Goal: Task Accomplishment & Management: Manage account settings

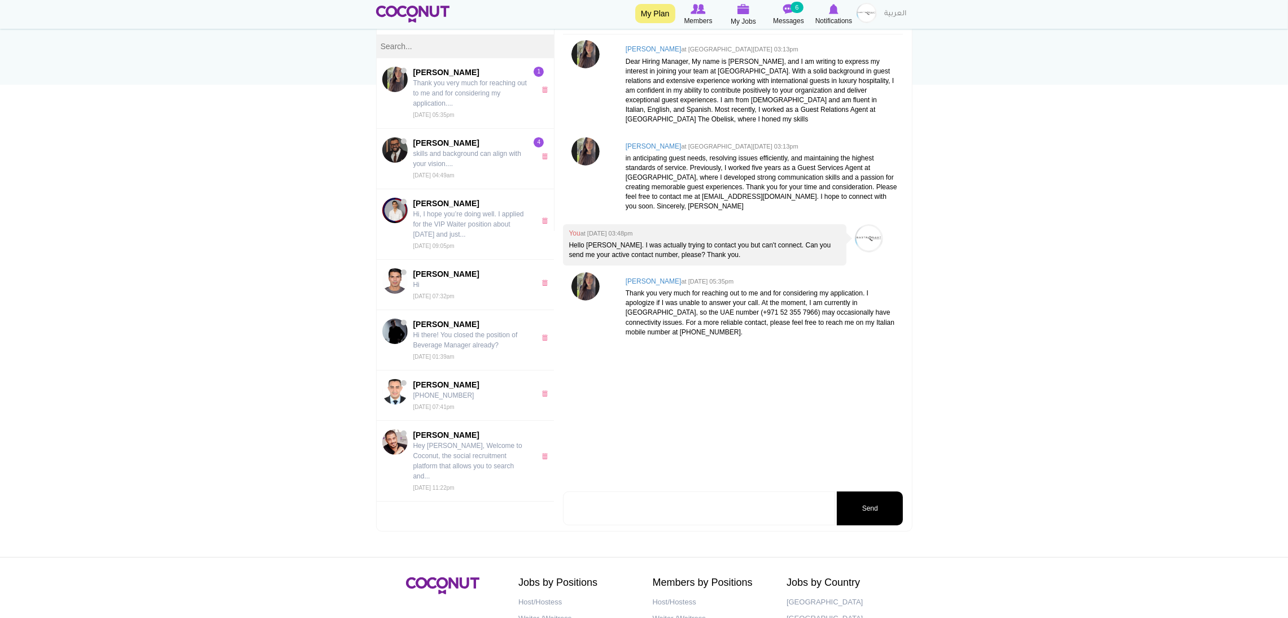
scroll to position [143, 0]
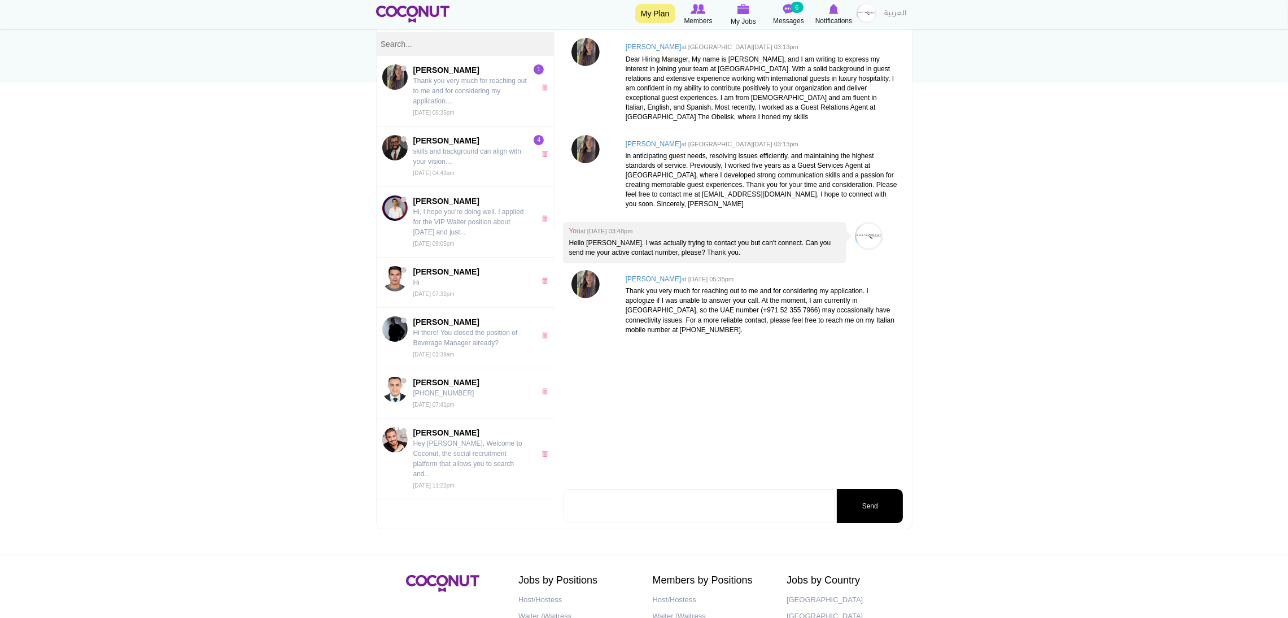
click at [731, 507] on textarea at bounding box center [699, 506] width 272 height 34
type textarea "Sure. I will continue contact you accordingly. May i know when you will coming …"
click at [847, 508] on button "Send" at bounding box center [870, 506] width 66 height 34
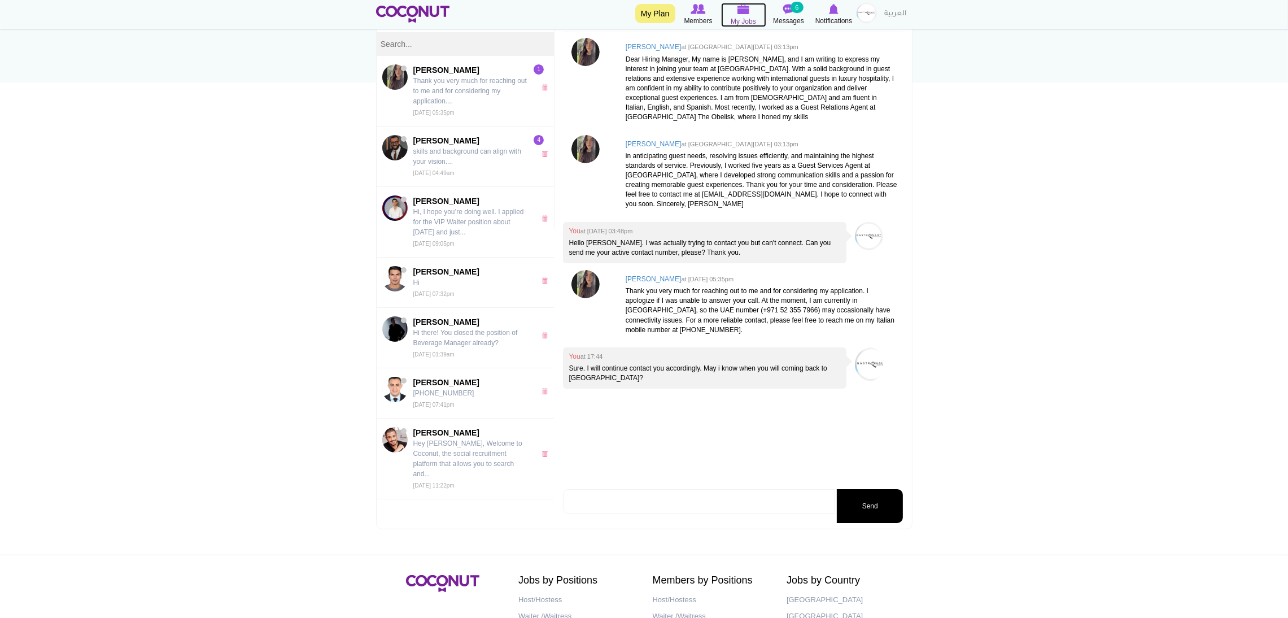
click at [738, 14] on icon at bounding box center [743, 9] width 45 height 13
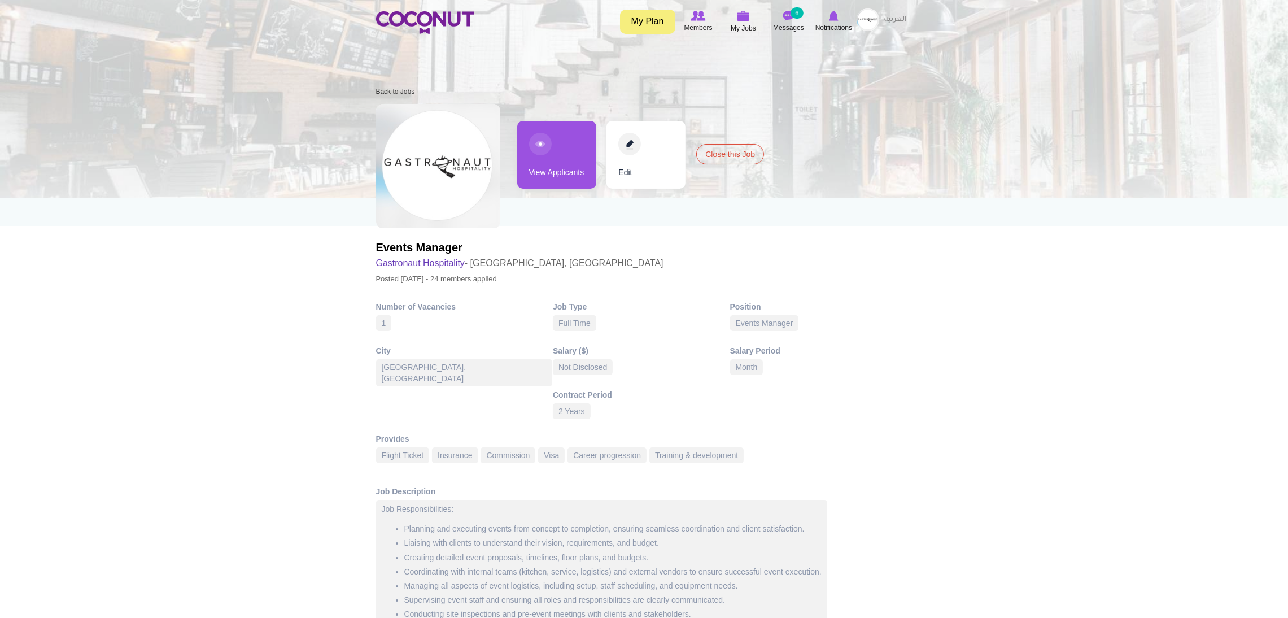
click at [554, 158] on link "View Applicants" at bounding box center [556, 155] width 79 height 68
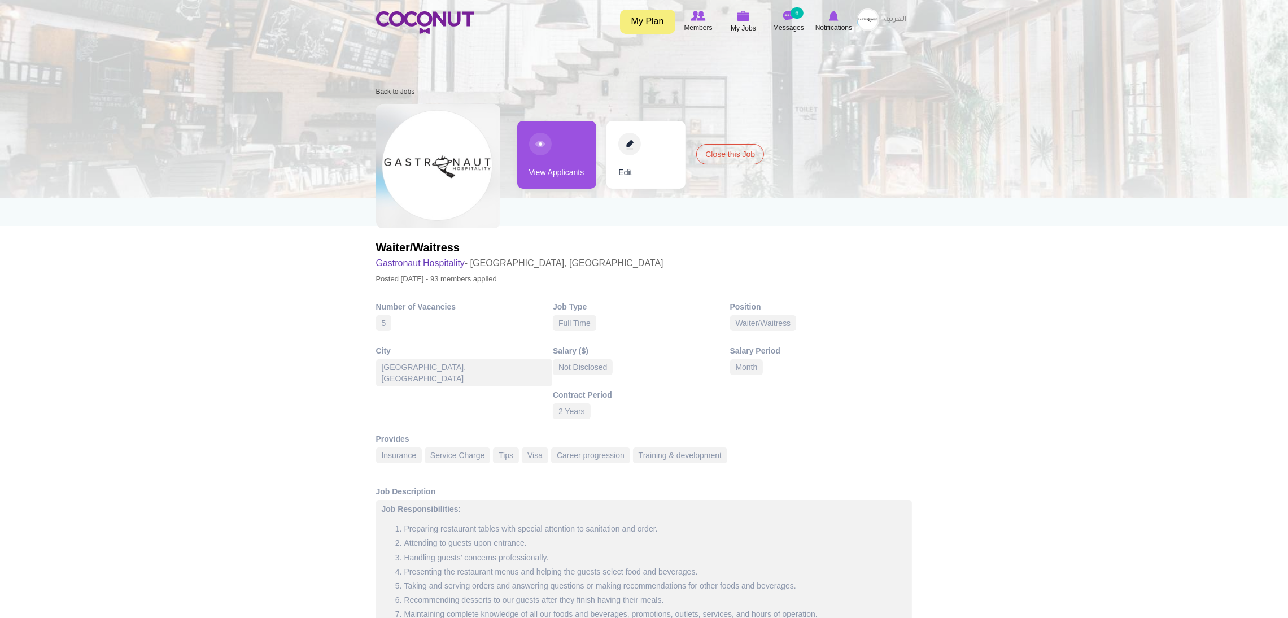
click at [552, 146] on link "View Applicants" at bounding box center [556, 155] width 79 height 68
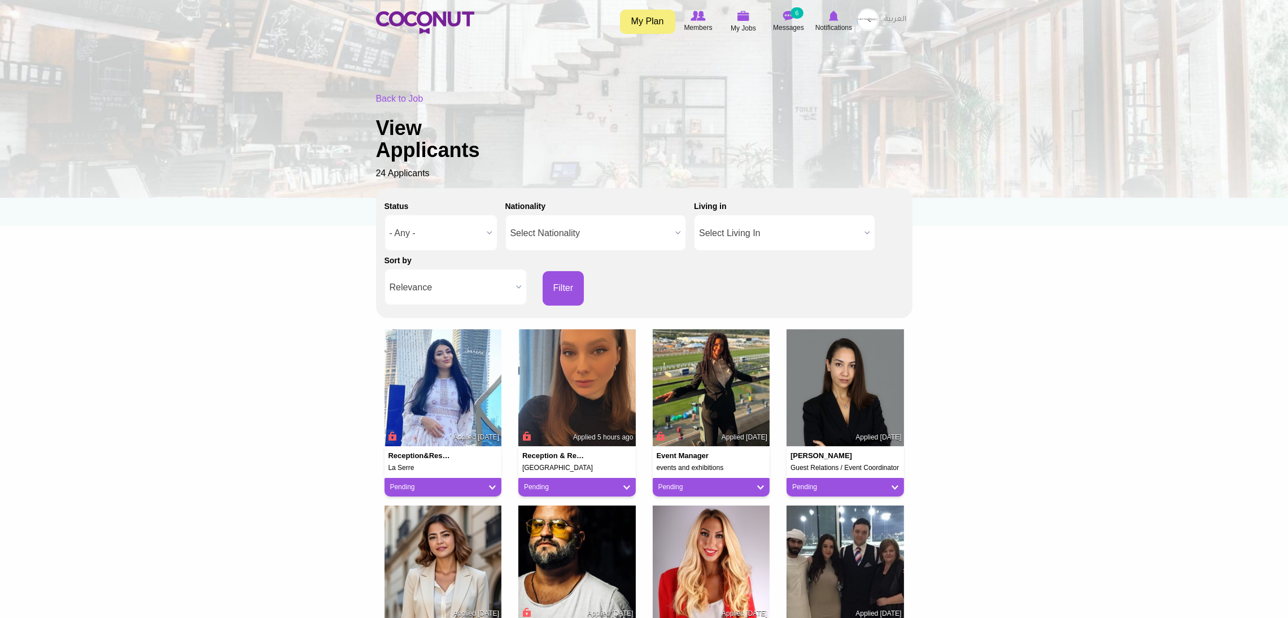
click at [448, 292] on span "Relevance" at bounding box center [451, 287] width 122 height 36
click at [477, 319] on li "Apply Date" at bounding box center [455, 326] width 137 height 14
click at [572, 283] on button "Filter" at bounding box center [564, 288] width 42 height 34
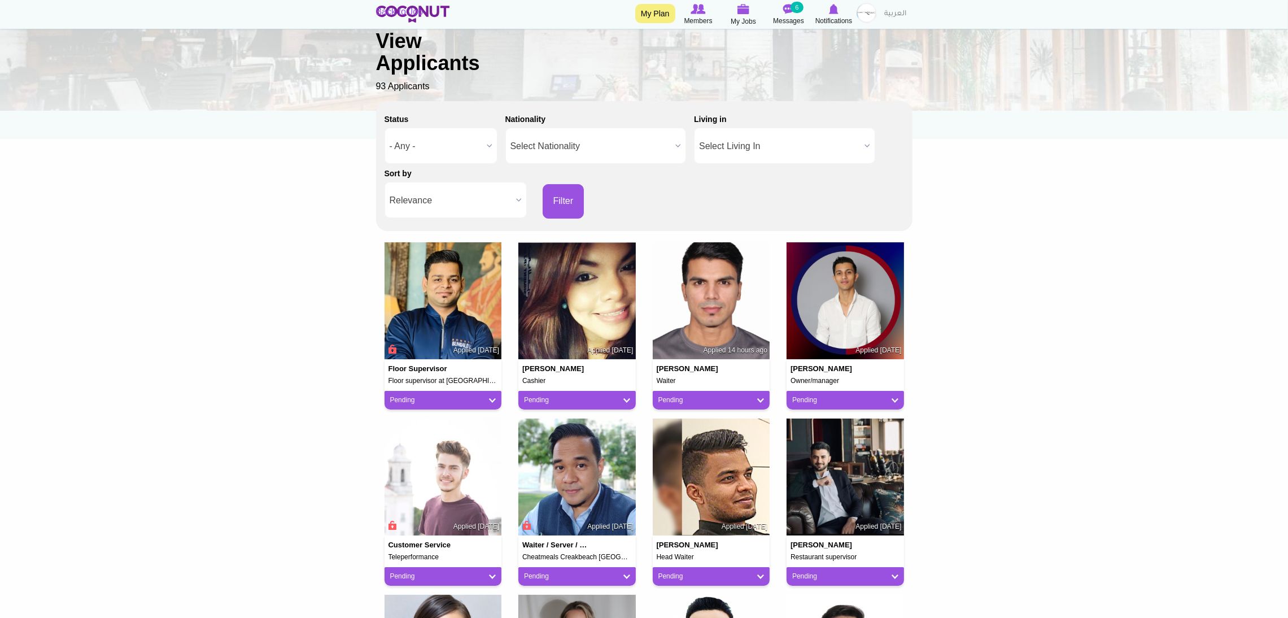
scroll to position [99, 0]
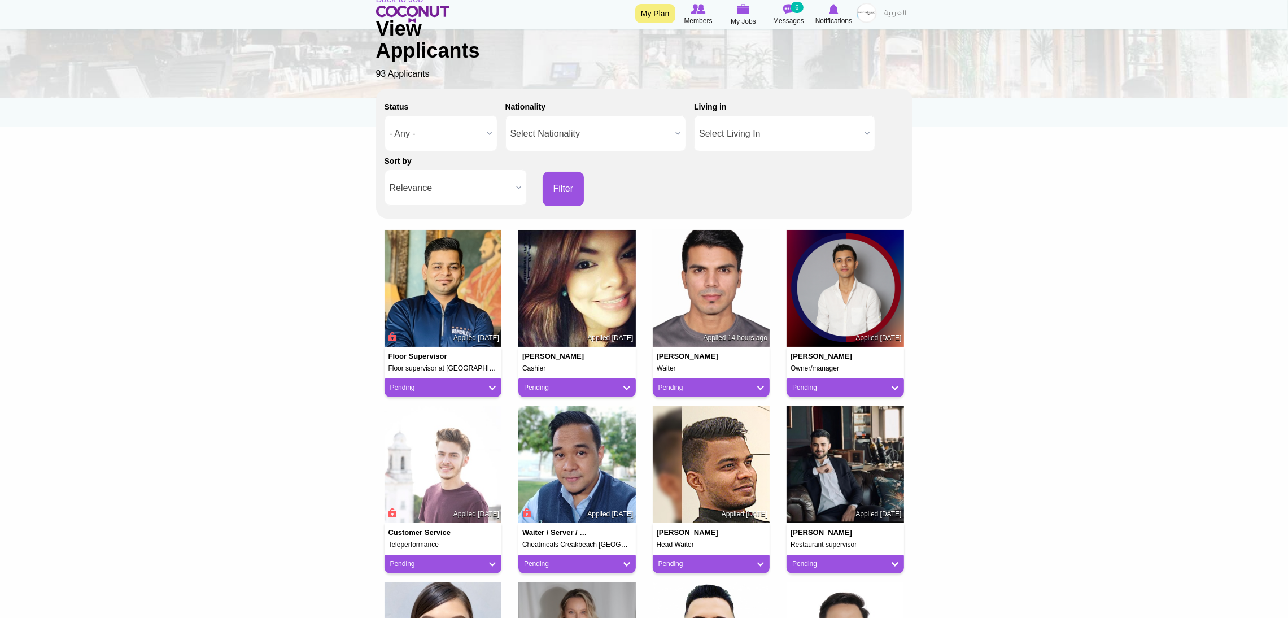
click at [467, 187] on span "Relevance" at bounding box center [451, 188] width 122 height 36
click at [397, 224] on li "Apply Date" at bounding box center [455, 226] width 137 height 14
click at [568, 197] on button "Filter" at bounding box center [564, 189] width 42 height 34
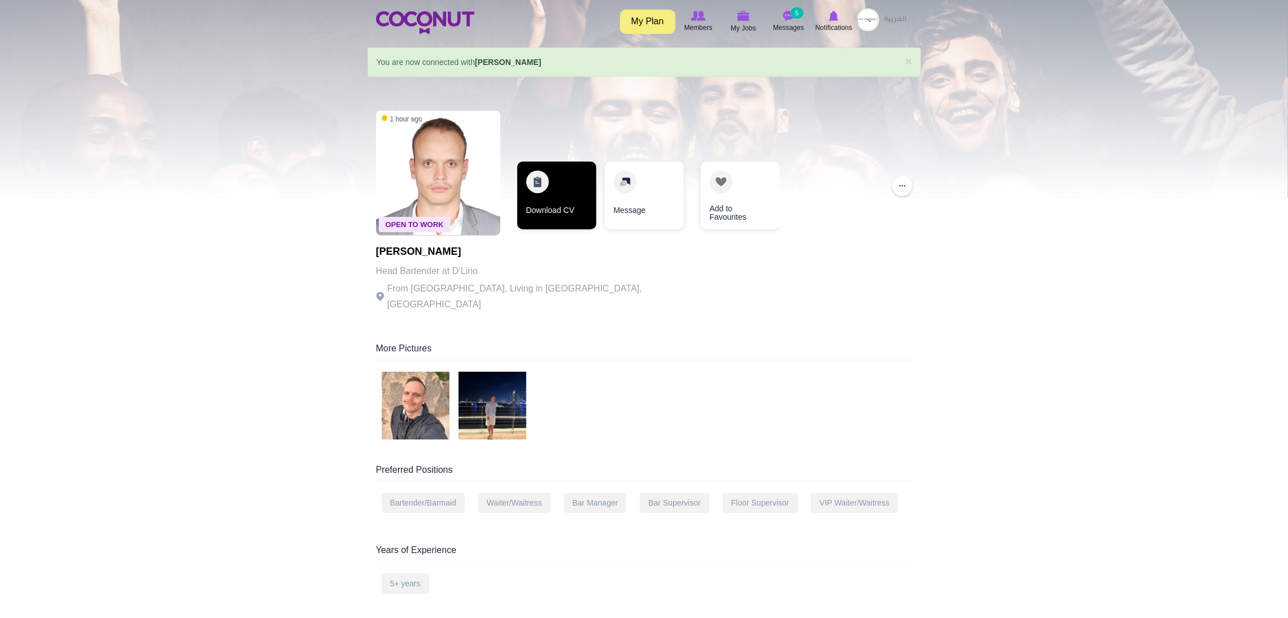
click at [535, 190] on link "Download CV" at bounding box center [556, 196] width 79 height 68
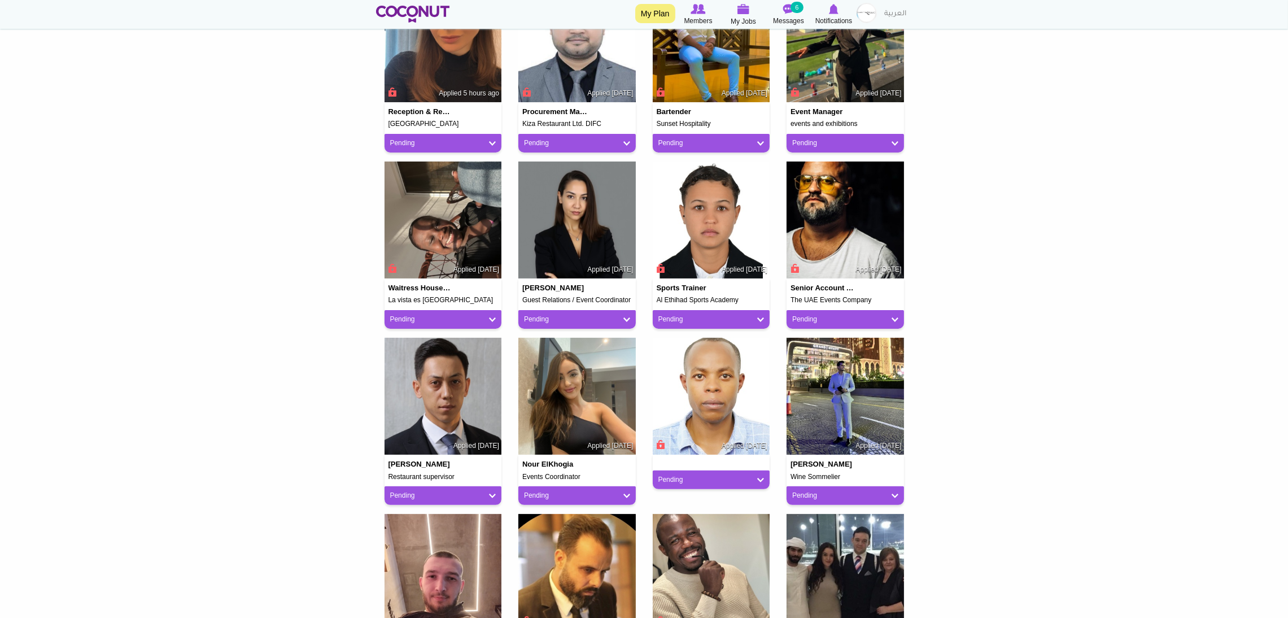
scroll to position [351, 0]
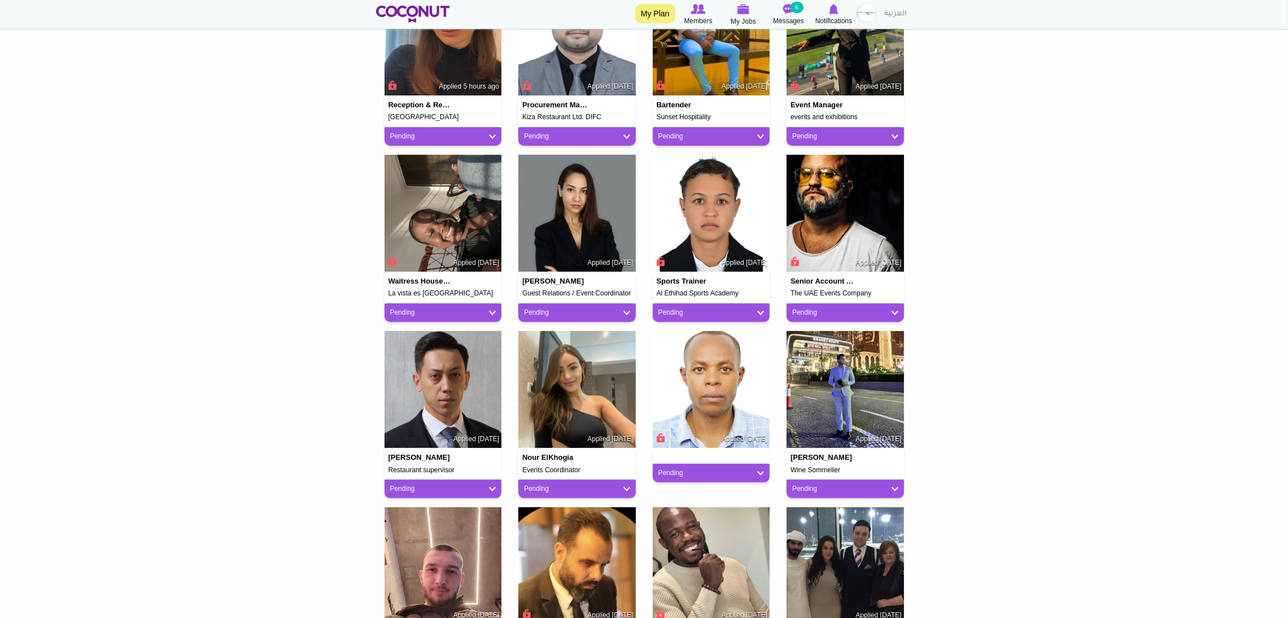
click at [1288, 328] on html "Toggle navigation My Plan Members My Jobs Post a Job Messages 6 Notifications M…" at bounding box center [644, 380] width 1288 height 1463
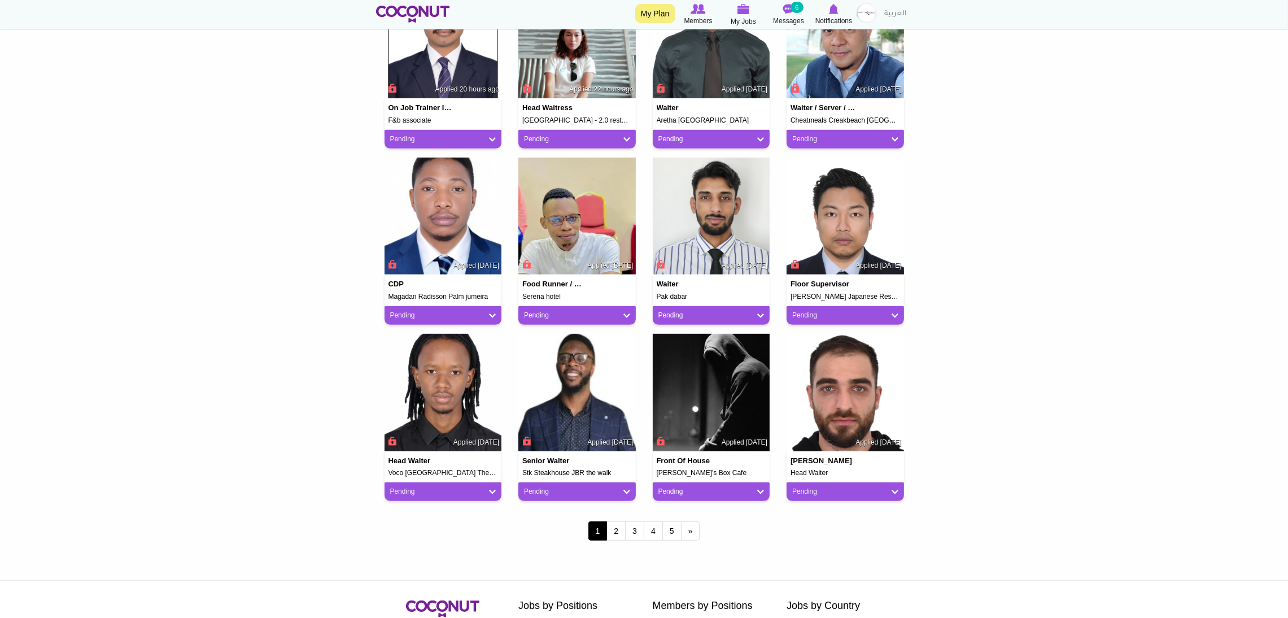
scroll to position [709, 0]
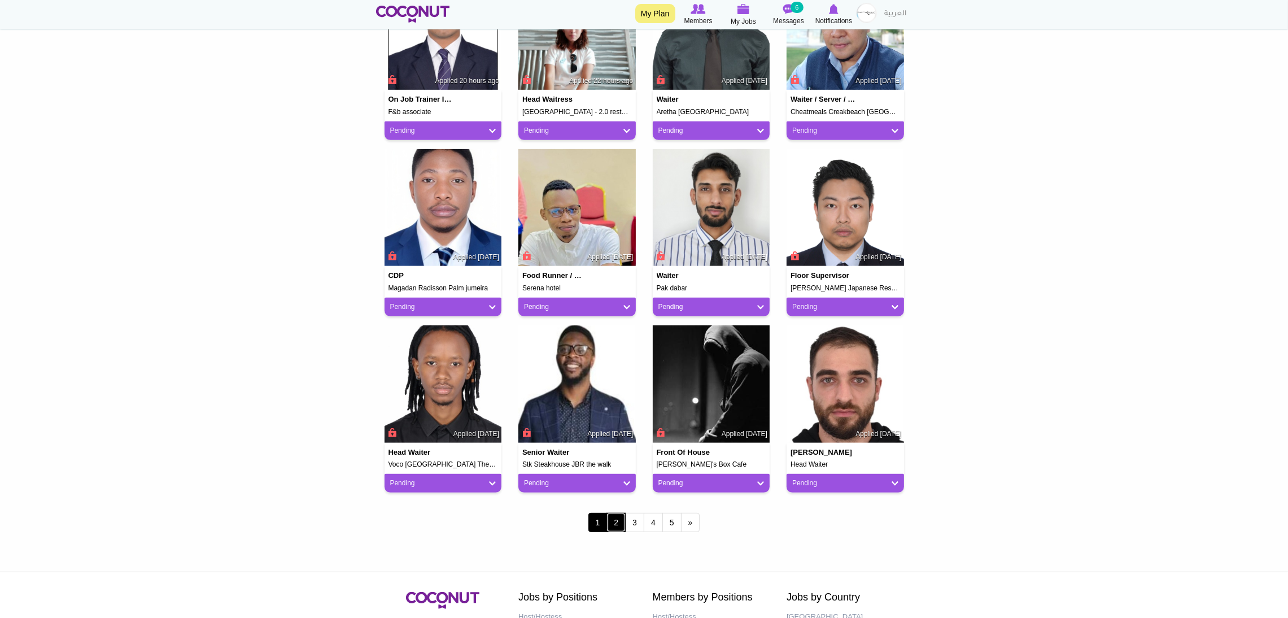
click at [615, 528] on link "2" at bounding box center [616, 522] width 19 height 19
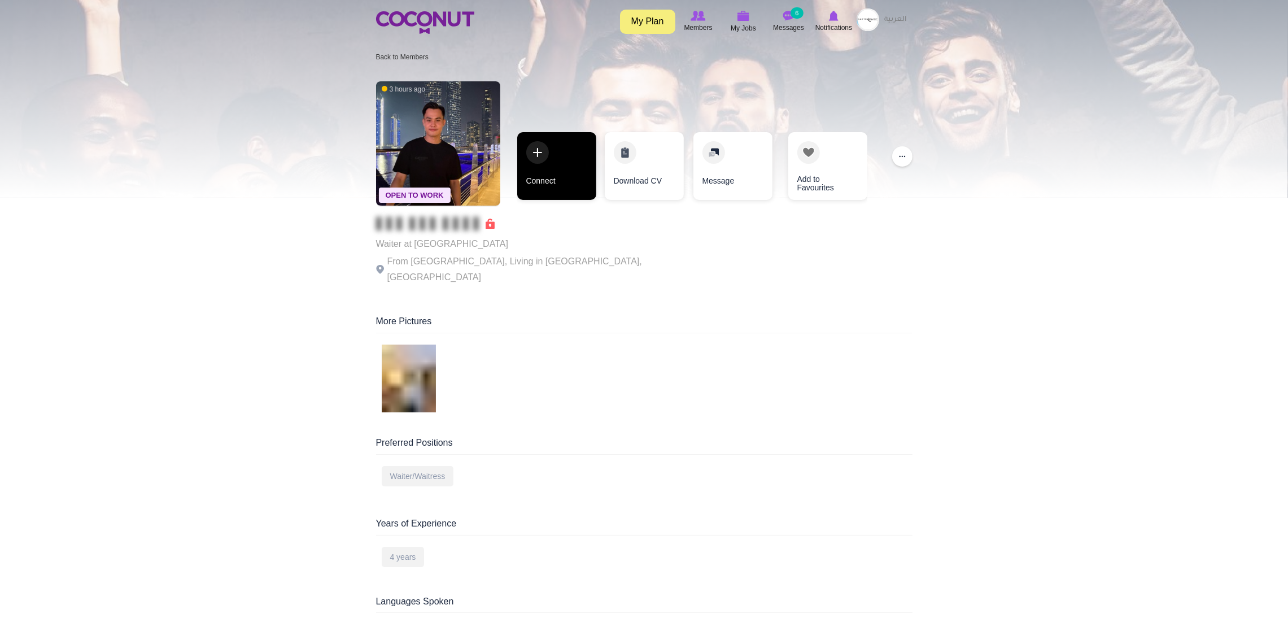
click at [548, 176] on link "Connect" at bounding box center [556, 166] width 79 height 68
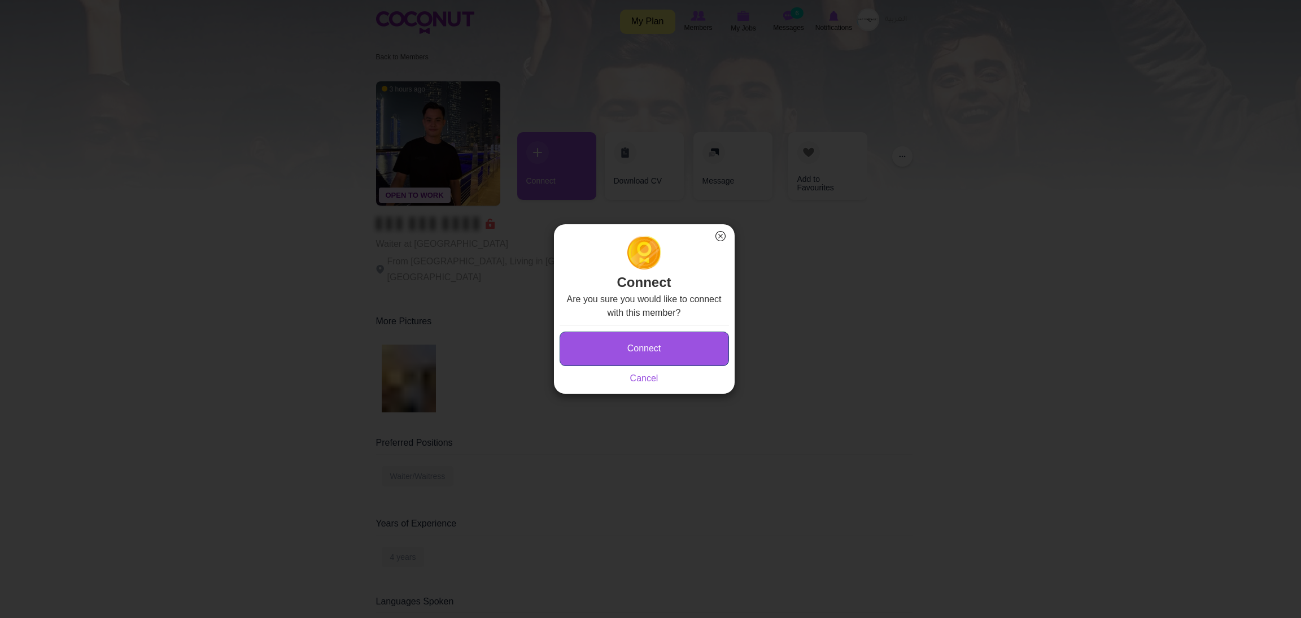
click at [601, 351] on button "Connect" at bounding box center [644, 349] width 169 height 34
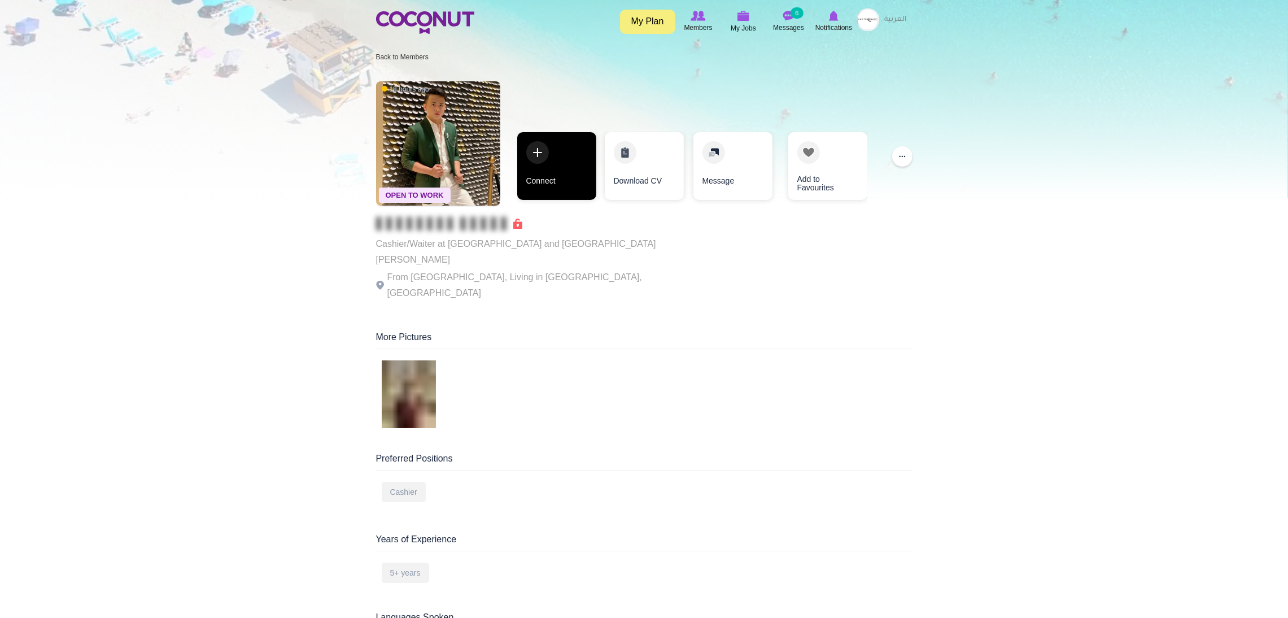
click at [561, 167] on link "Connect" at bounding box center [556, 166] width 79 height 68
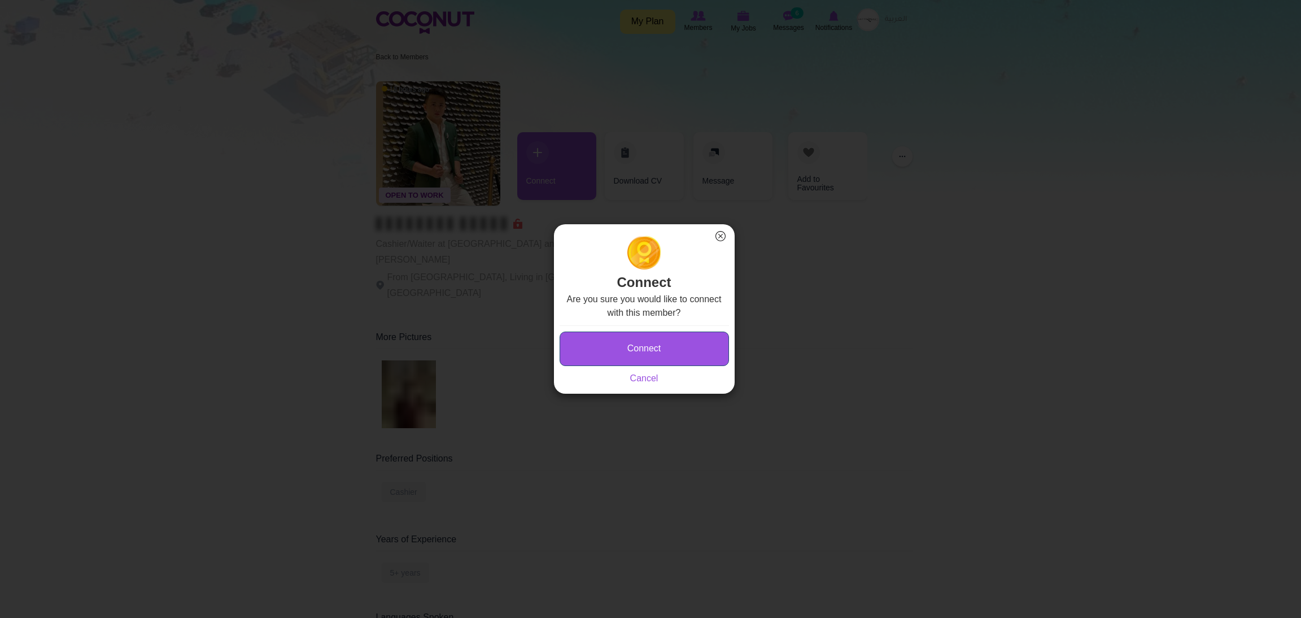
click at [590, 347] on button "Connect" at bounding box center [644, 349] width 169 height 34
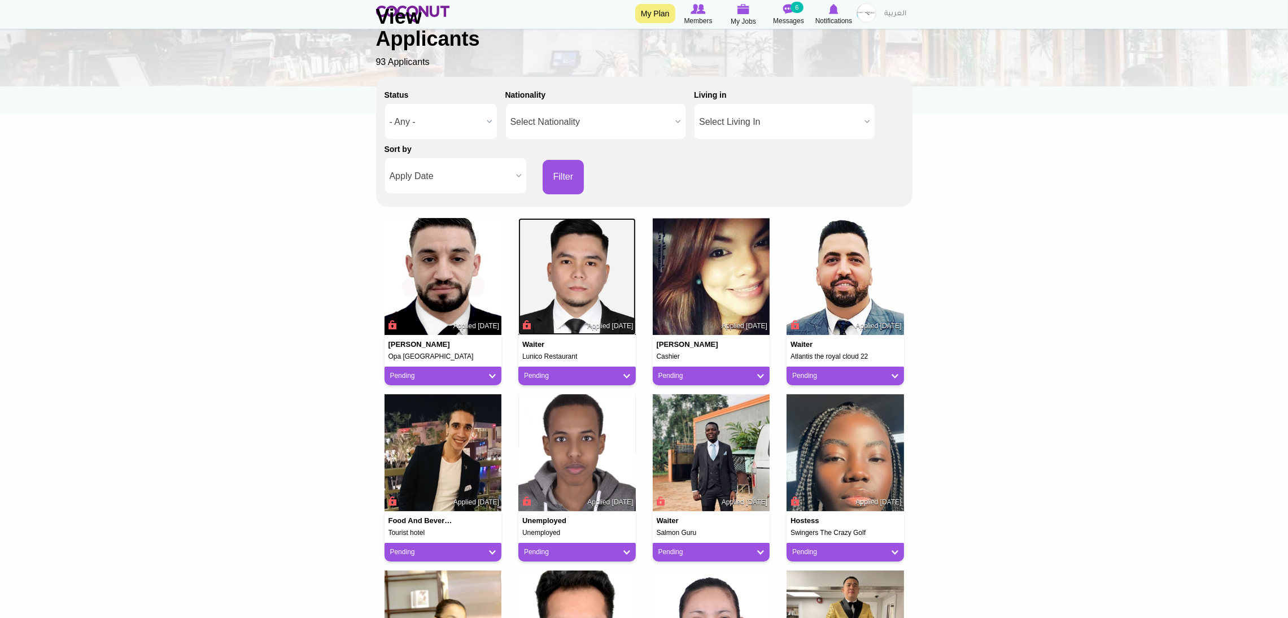
scroll to position [71, 0]
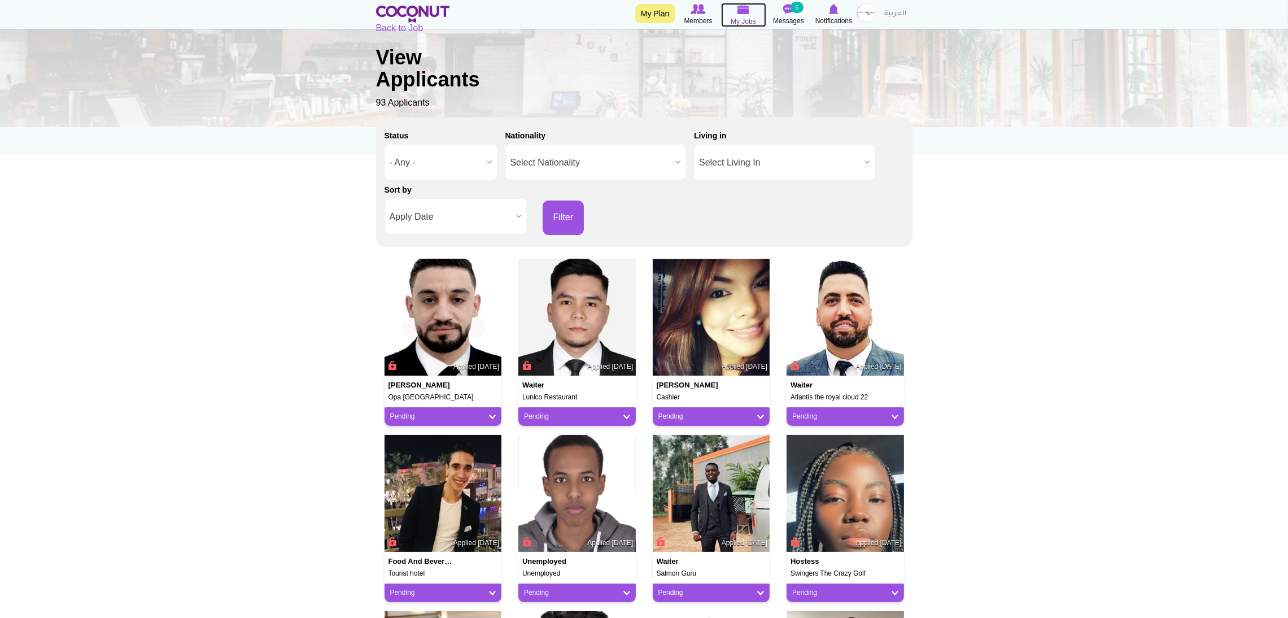
click at [740, 11] on img at bounding box center [744, 9] width 12 height 10
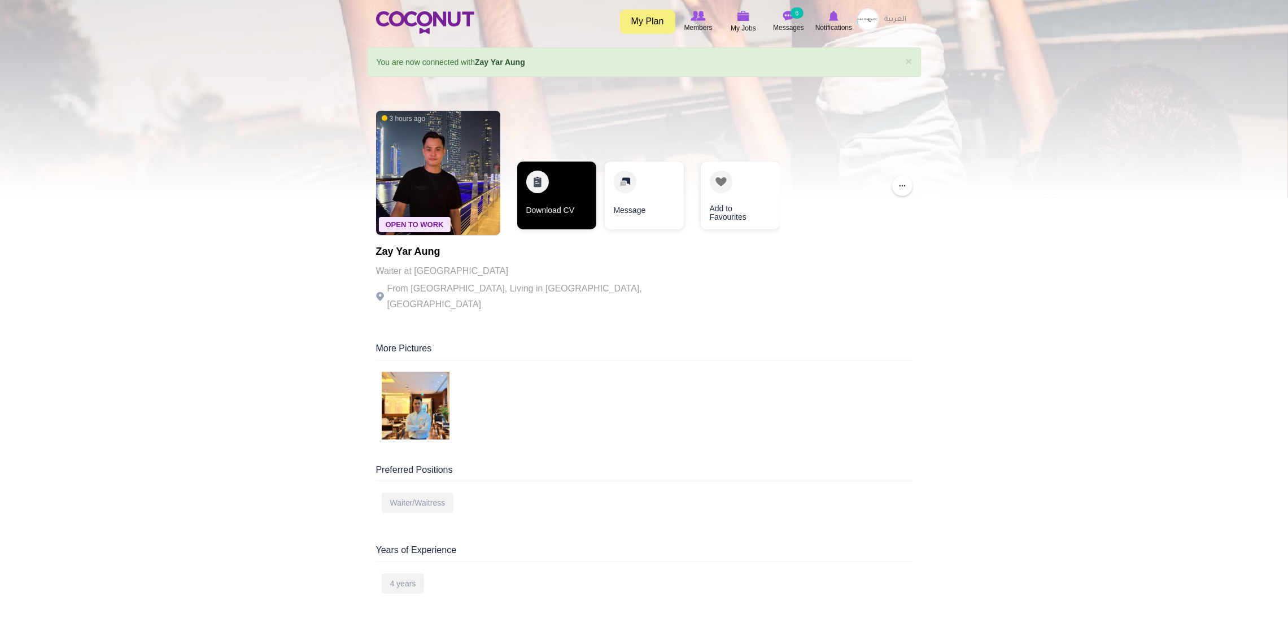
click at [550, 208] on link "Download CV" at bounding box center [556, 196] width 79 height 68
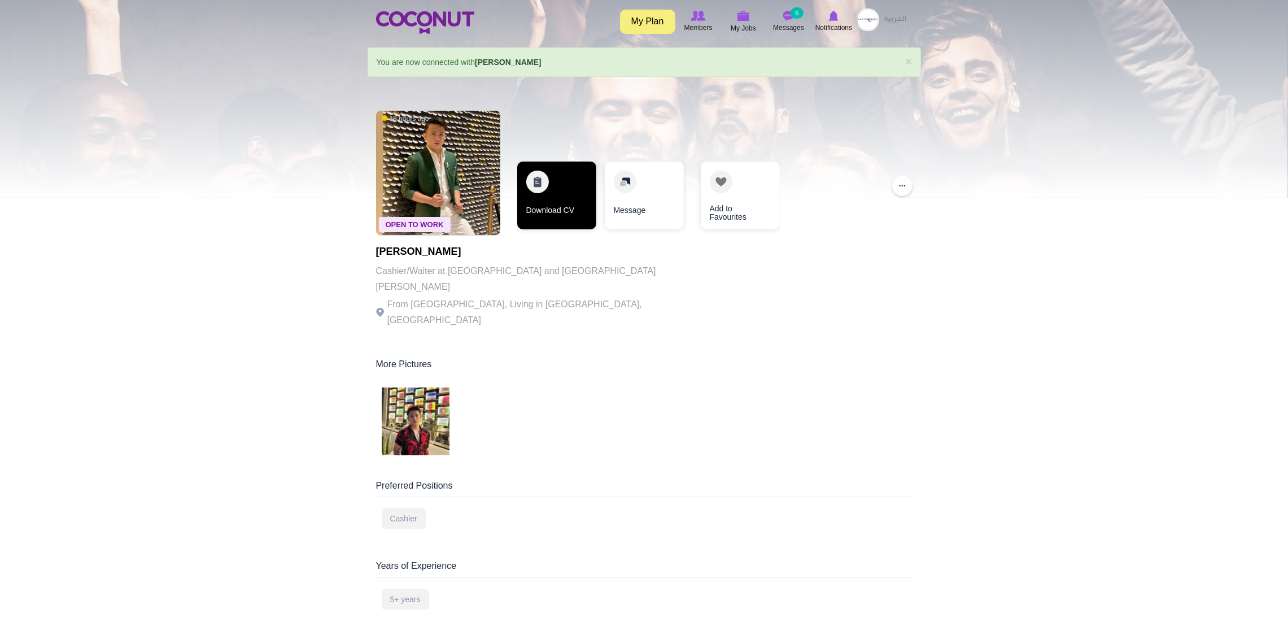
click at [565, 187] on link "Download CV" at bounding box center [556, 196] width 79 height 68
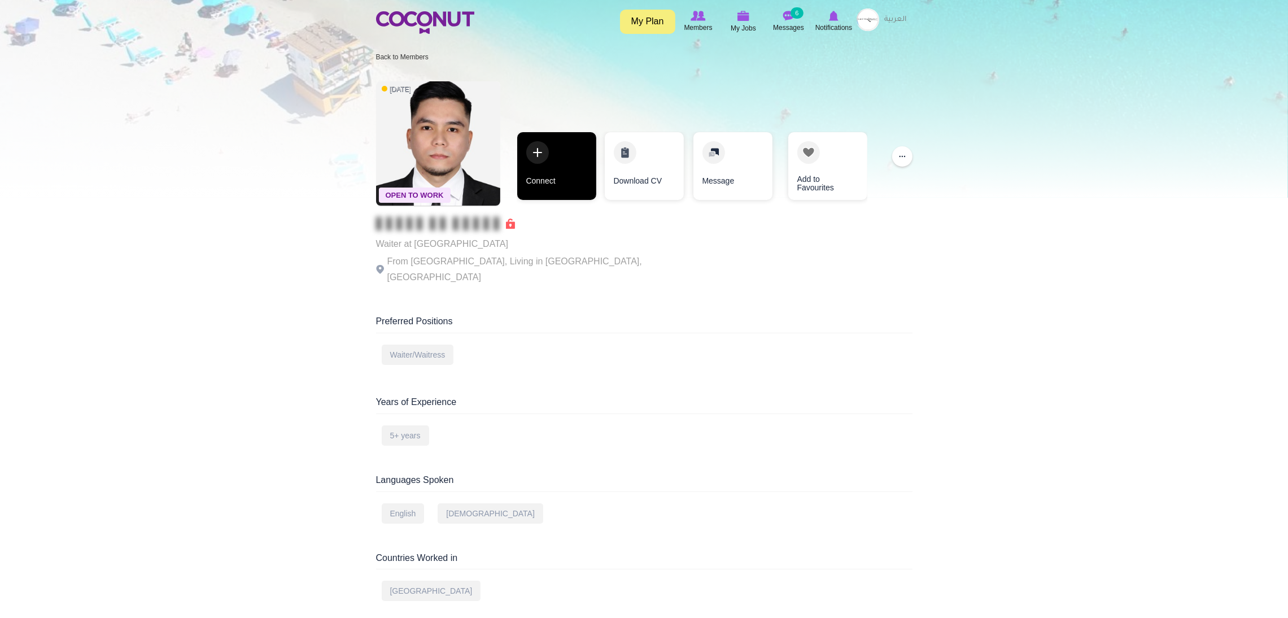
click at [541, 150] on link "Connect" at bounding box center [556, 166] width 79 height 68
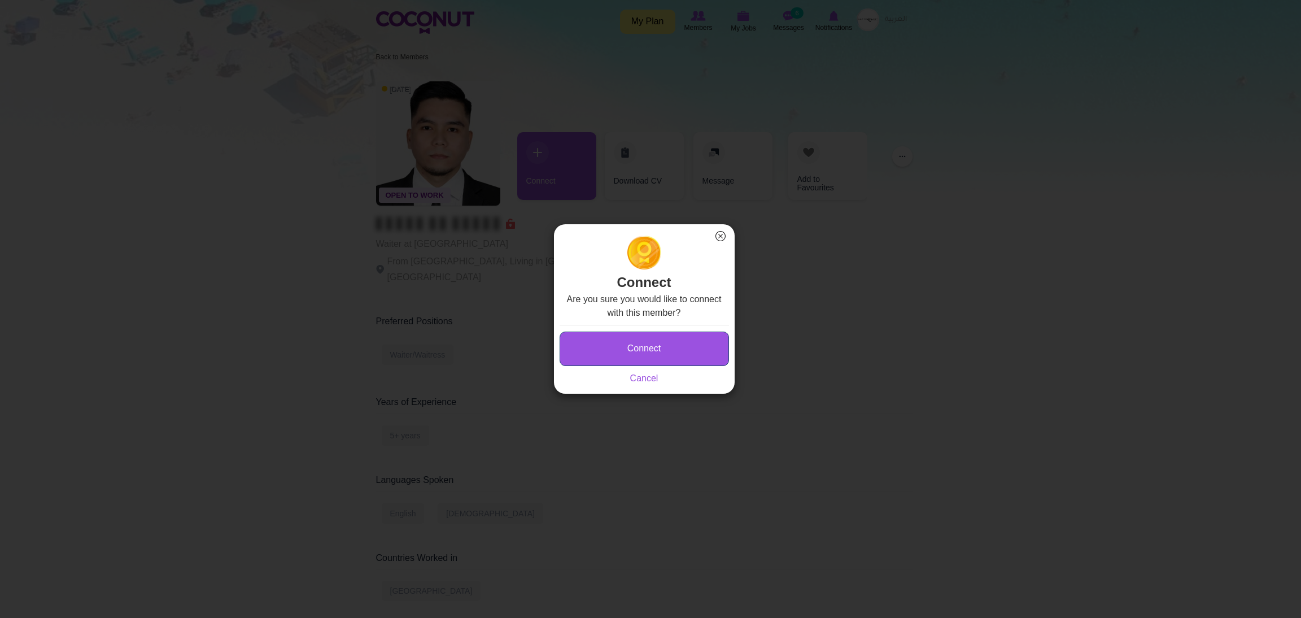
click at [579, 349] on button "Connect" at bounding box center [644, 349] width 169 height 34
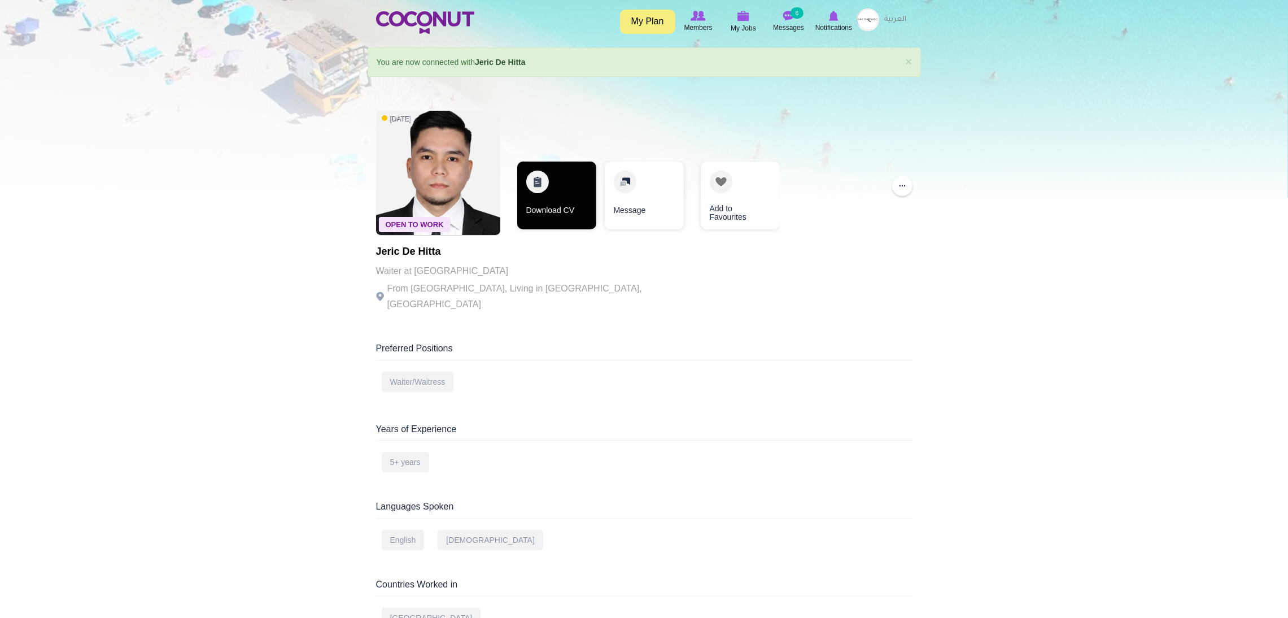
click at [543, 188] on link "Download CV" at bounding box center [556, 196] width 79 height 68
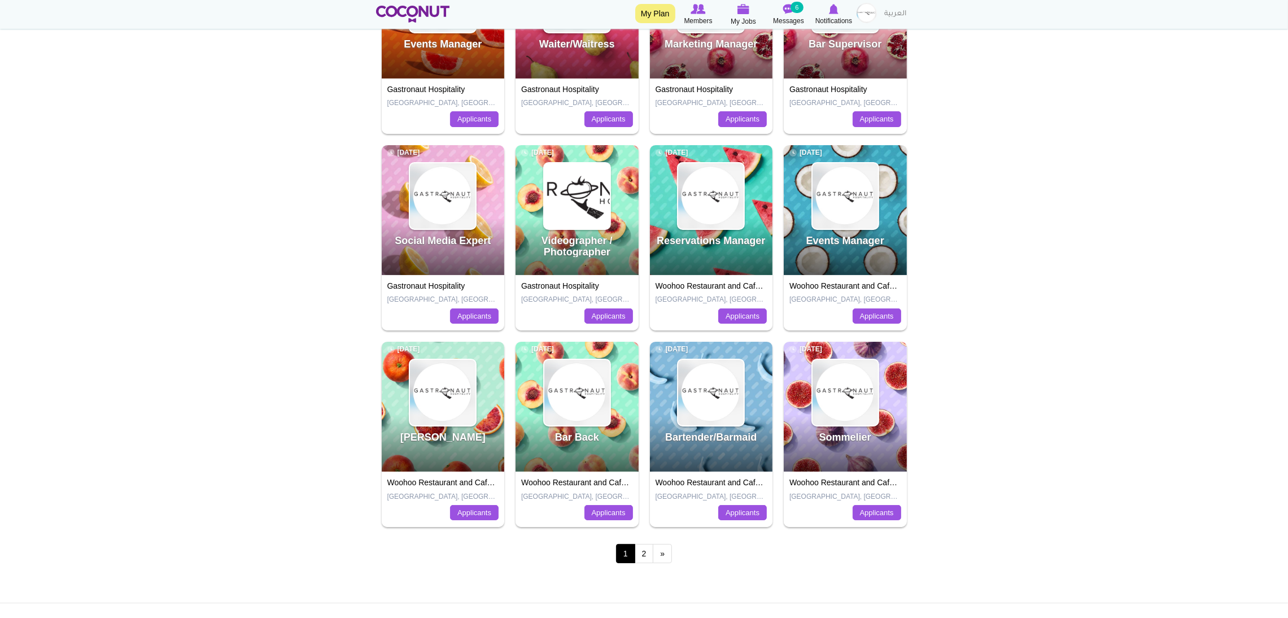
scroll to position [238, 0]
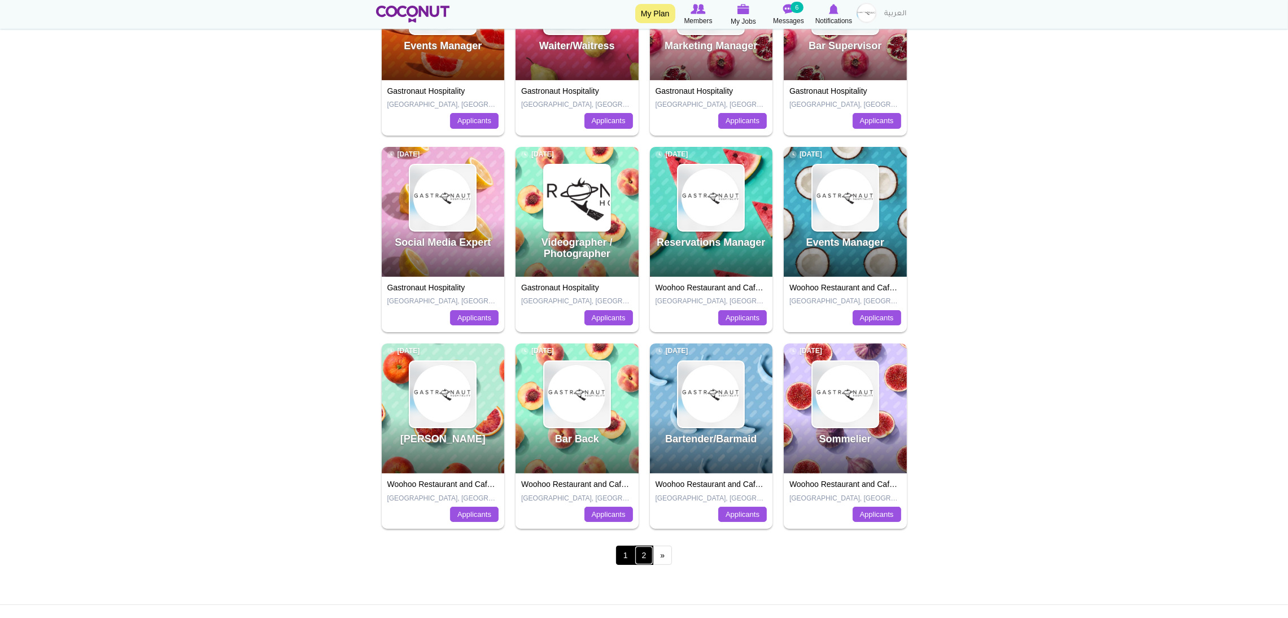
click at [646, 556] on link "2" at bounding box center [644, 555] width 19 height 19
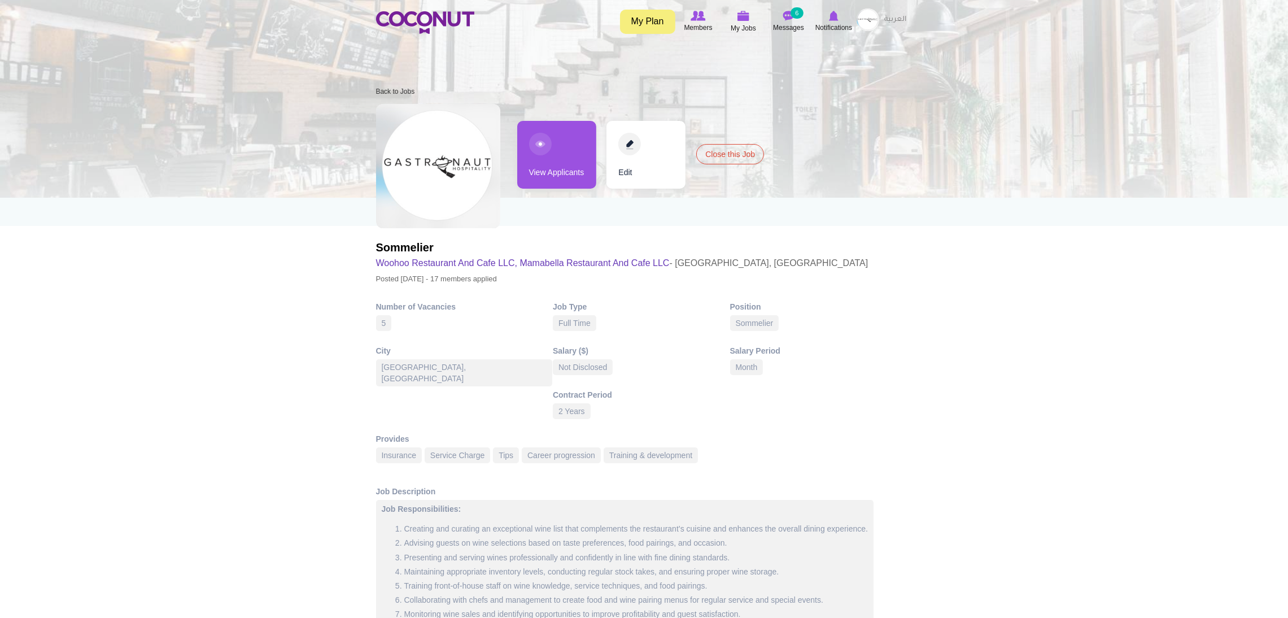
click at [551, 149] on link "View Applicants" at bounding box center [556, 155] width 79 height 68
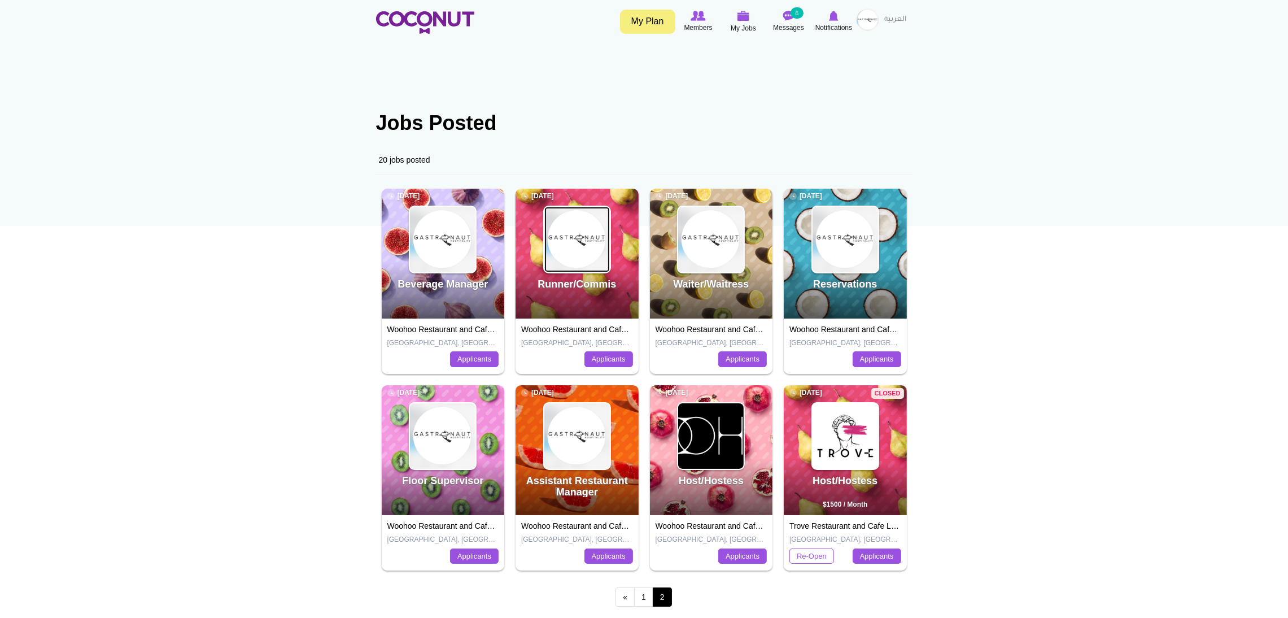
click at [585, 249] on img at bounding box center [578, 240] width 66 height 66
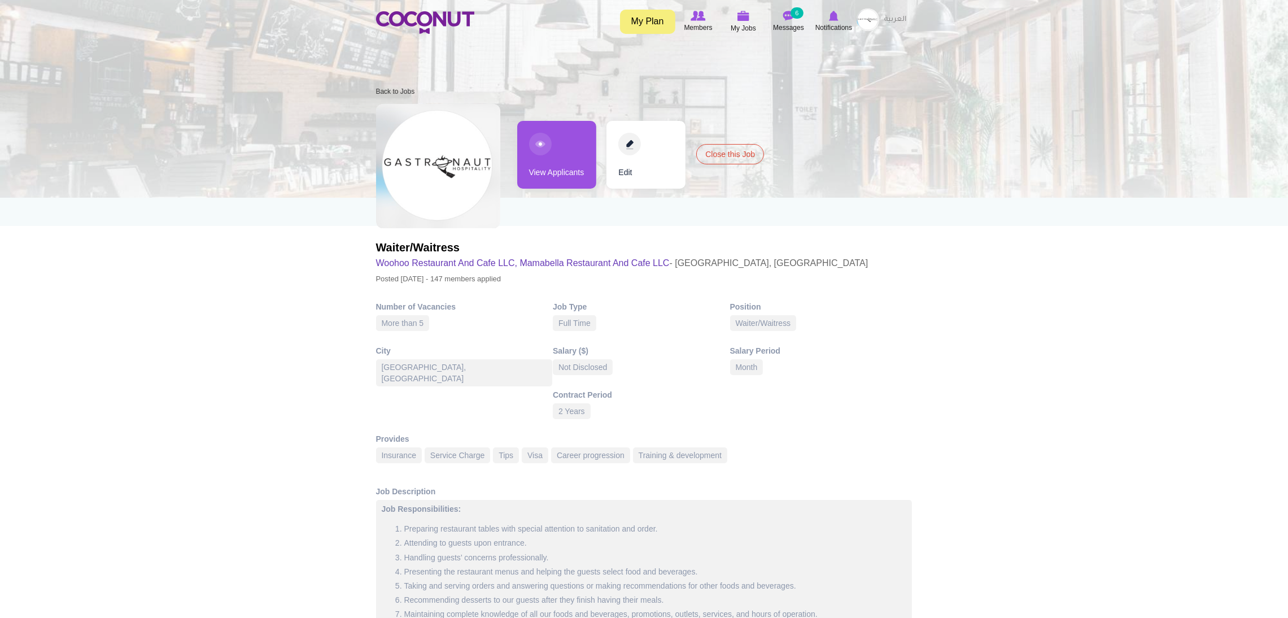
click at [548, 151] on link "View Applicants" at bounding box center [556, 155] width 79 height 68
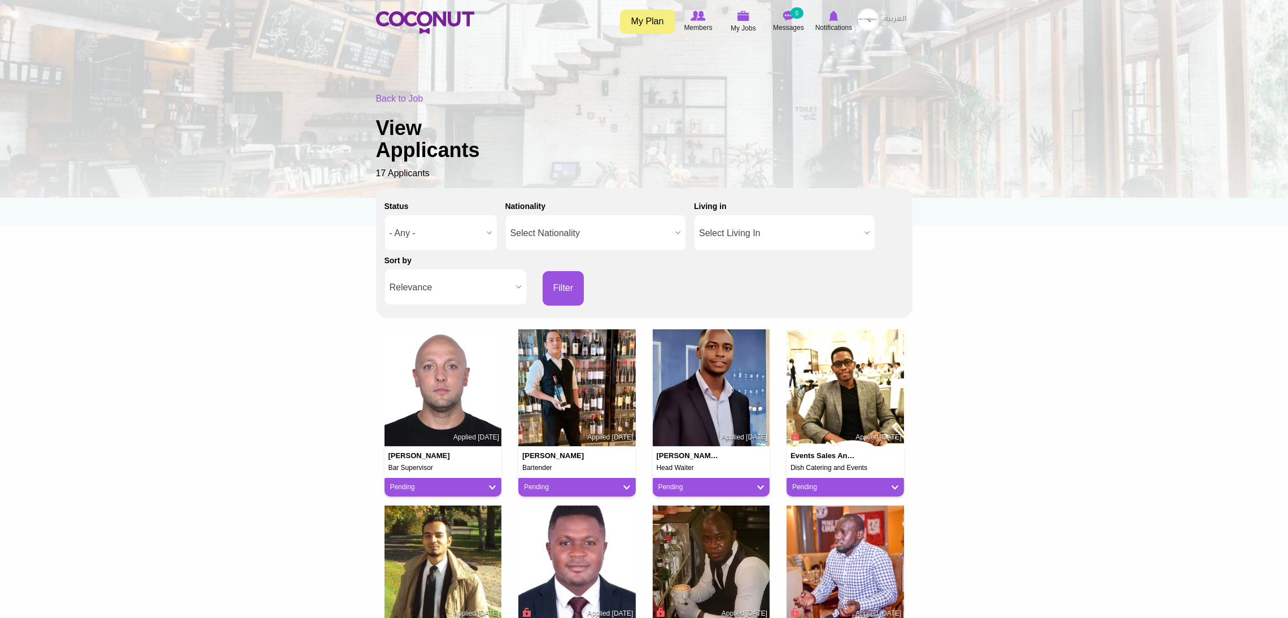
click at [462, 289] on span "Relevance" at bounding box center [451, 287] width 122 height 36
click at [399, 323] on li "Apply Date" at bounding box center [455, 326] width 137 height 14
click at [552, 288] on button "Filter" at bounding box center [564, 288] width 42 height 34
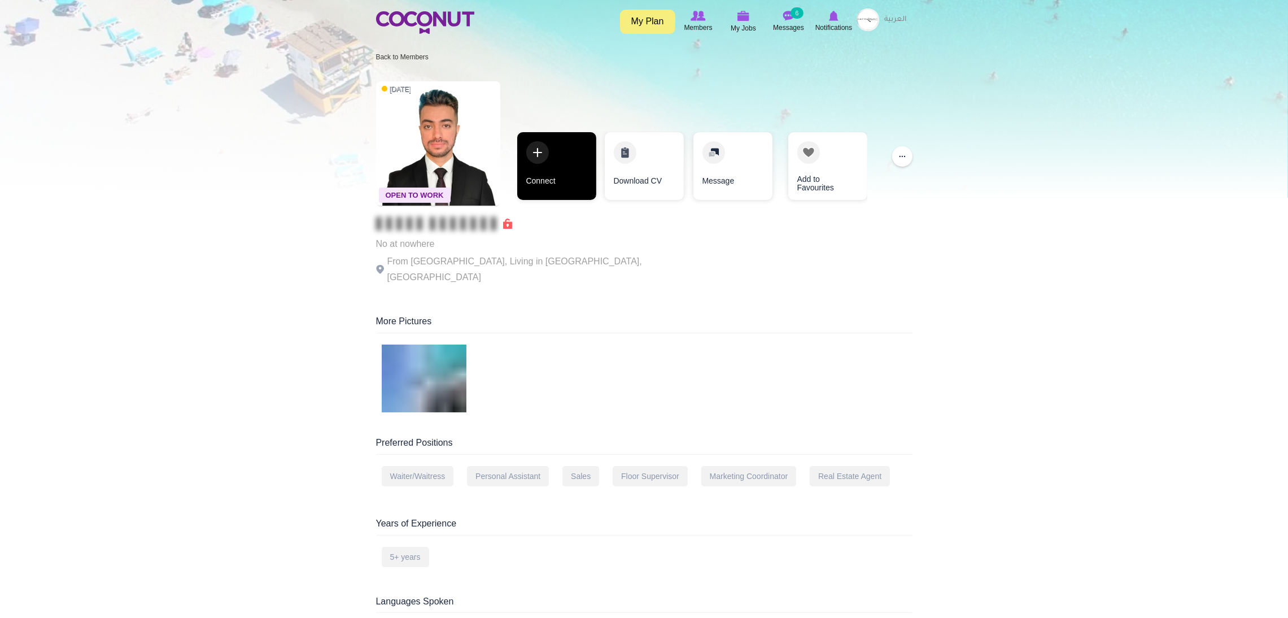
click at [560, 141] on link "Connect" at bounding box center [556, 166] width 79 height 68
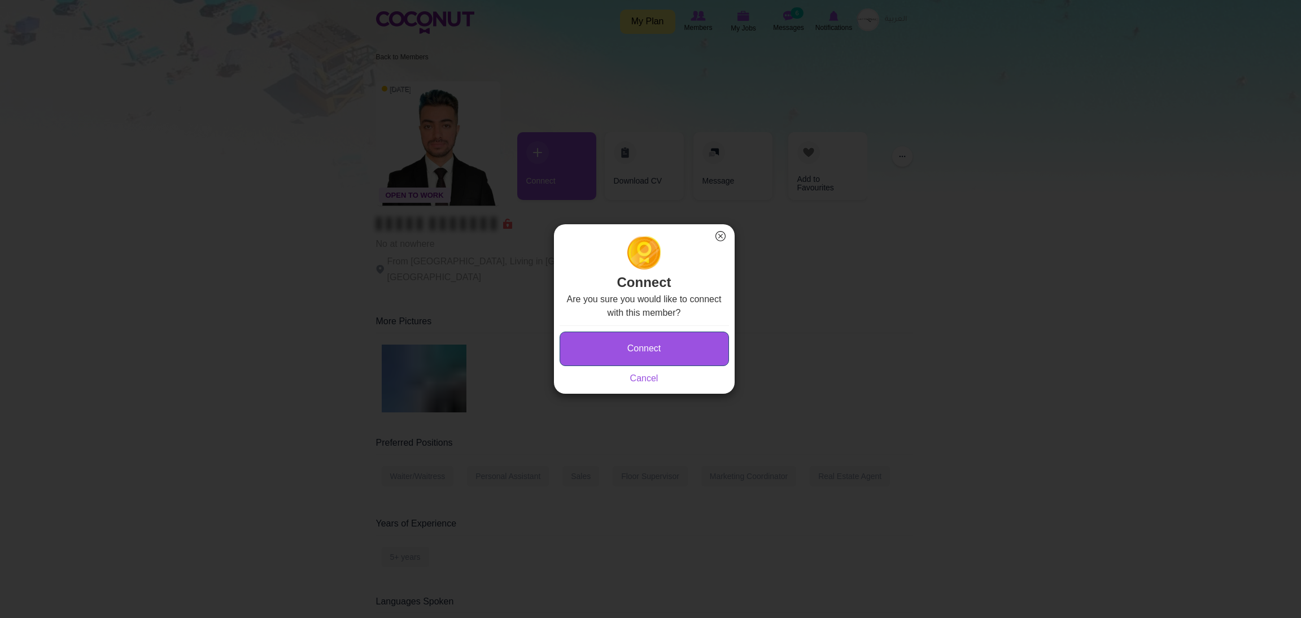
click at [585, 336] on button "Connect" at bounding box center [644, 349] width 169 height 34
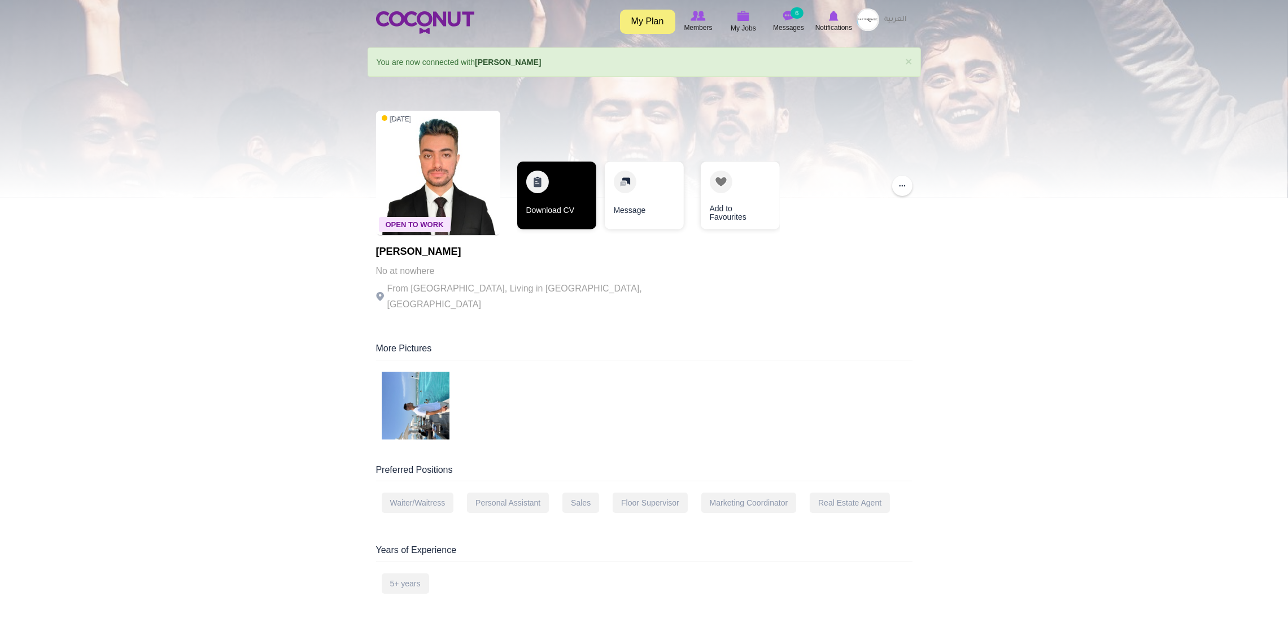
click at [537, 194] on link "Download CV" at bounding box center [556, 196] width 79 height 68
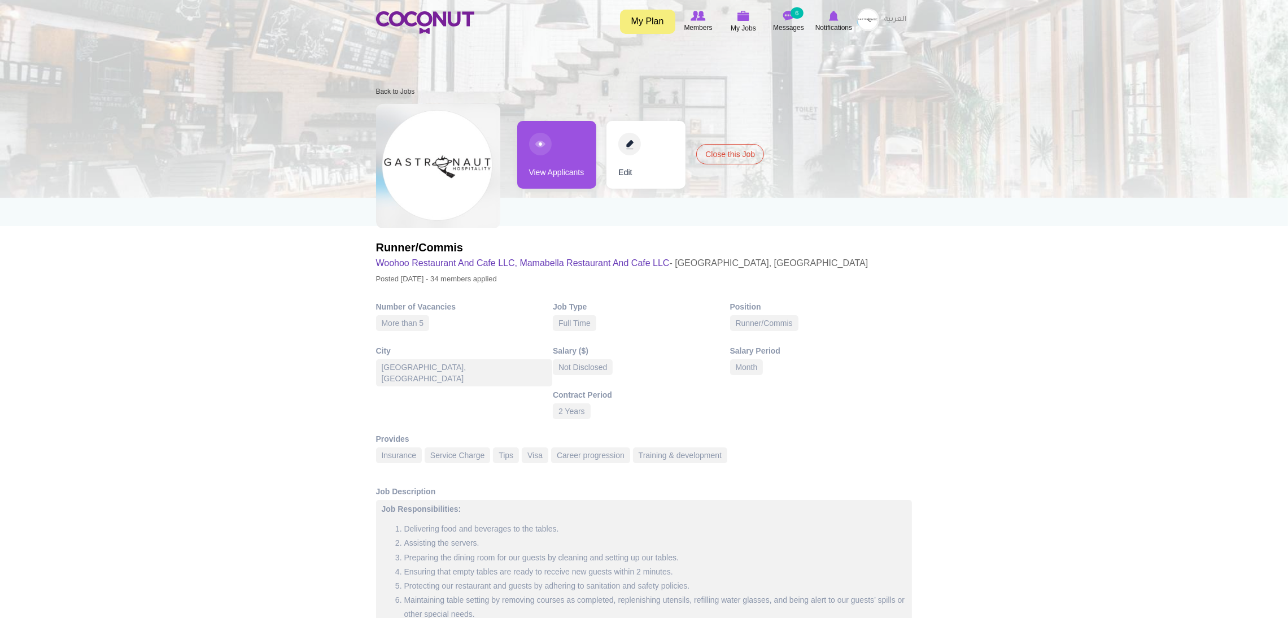
click at [564, 153] on link "View Applicants" at bounding box center [556, 155] width 79 height 68
